Goal: Transaction & Acquisition: Download file/media

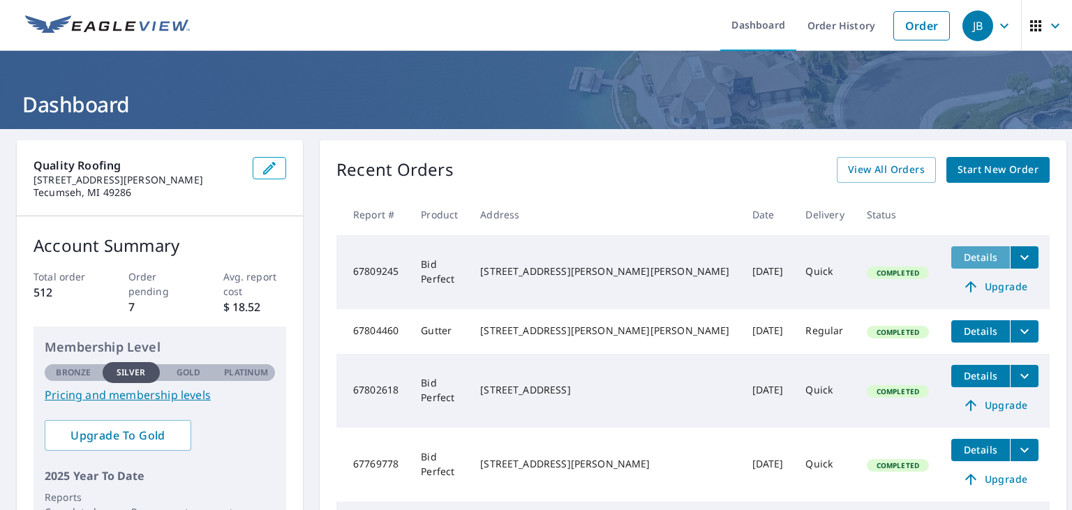
click at [960, 254] on span "Details" at bounding box center [981, 257] width 42 height 13
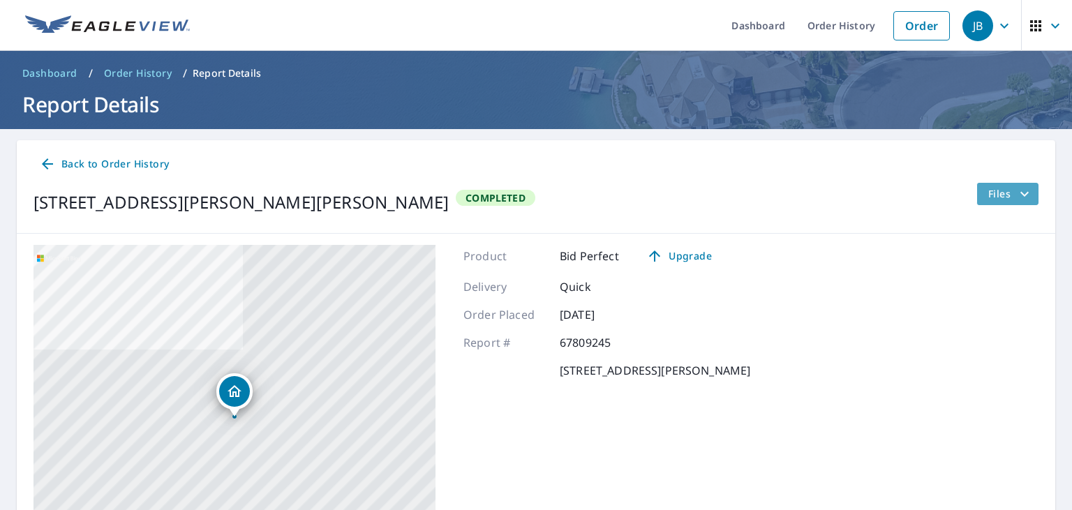
click at [1000, 194] on span "Files" at bounding box center [1010, 194] width 45 height 17
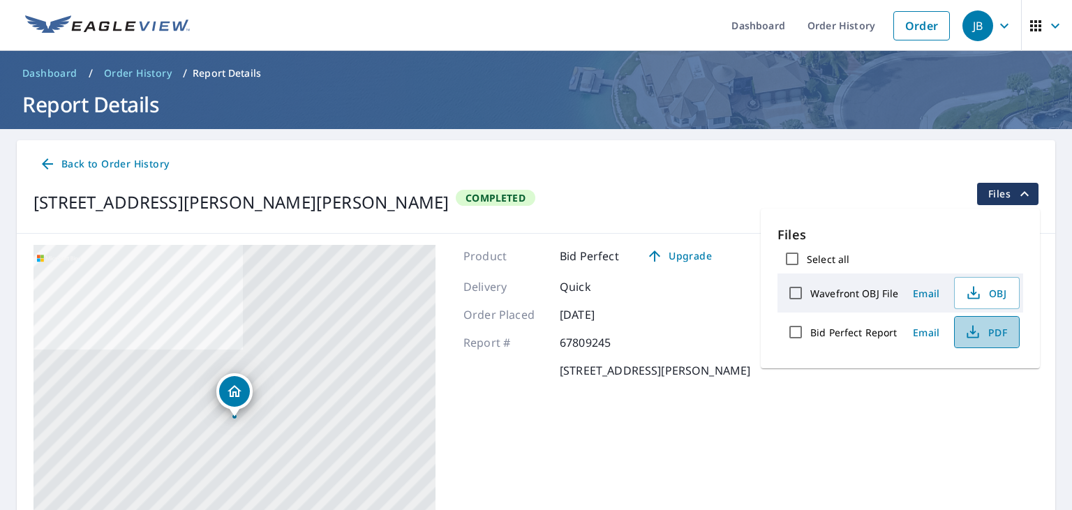
click at [978, 328] on icon "button" at bounding box center [973, 332] width 17 height 17
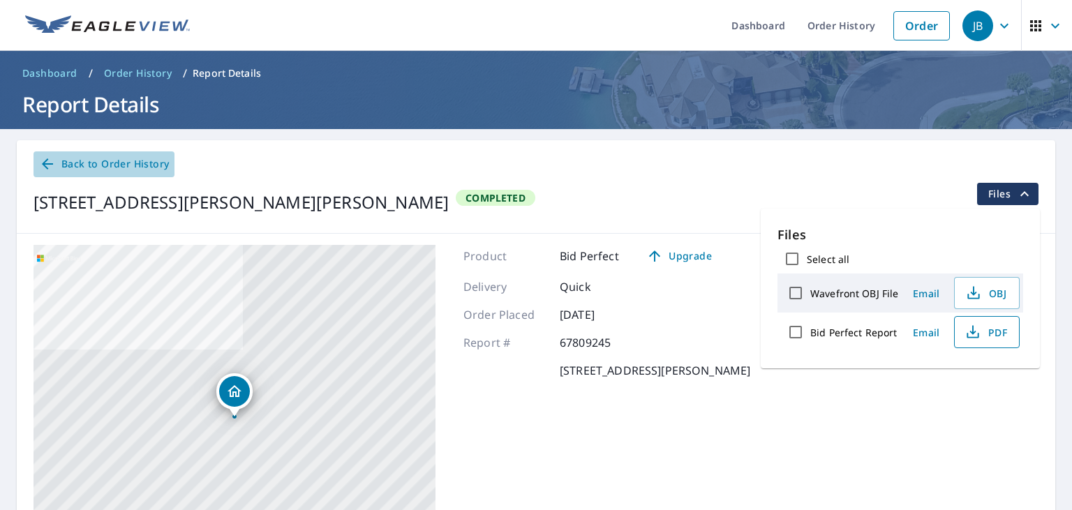
click at [143, 163] on span "Back to Order History" at bounding box center [104, 164] width 130 height 17
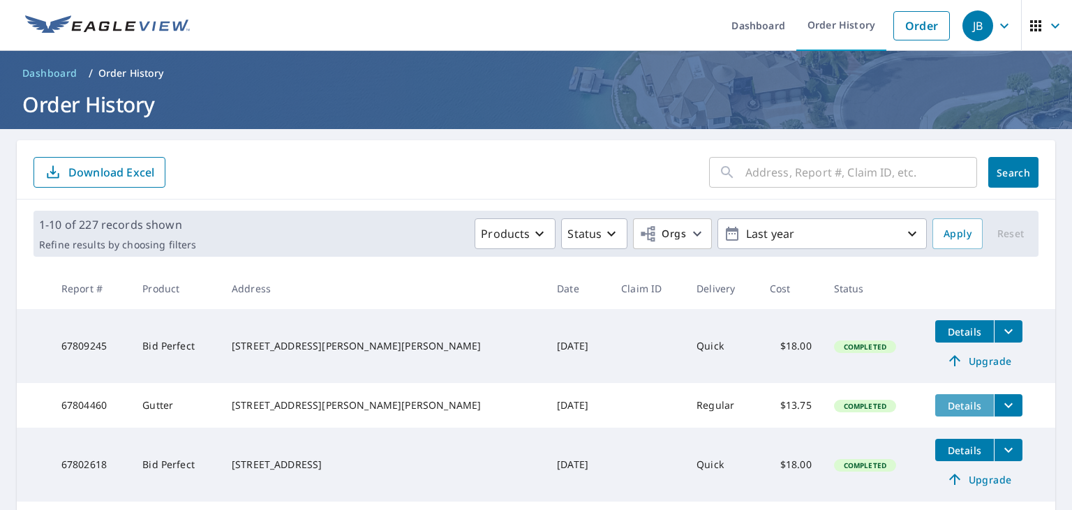
click at [944, 399] on span "Details" at bounding box center [965, 405] width 42 height 13
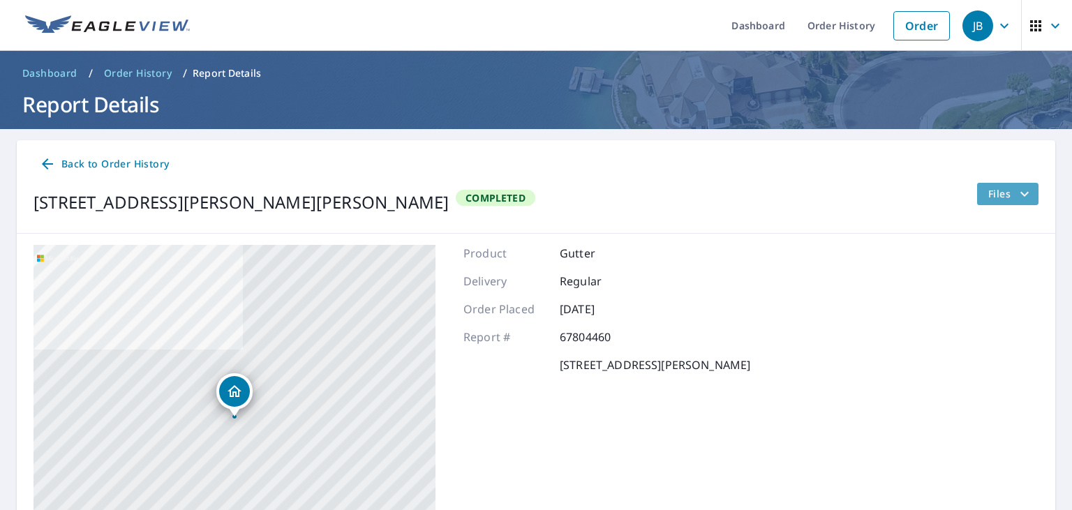
click at [995, 200] on span "Files" at bounding box center [1010, 194] width 45 height 17
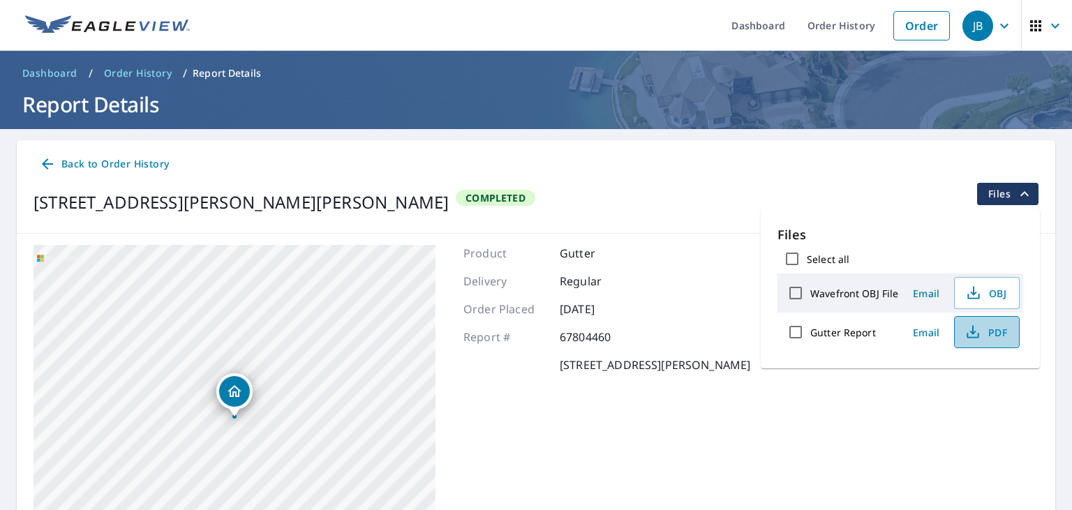
click at [992, 345] on button "PDF" at bounding box center [987, 332] width 66 height 32
